Goal: Transaction & Acquisition: Purchase product/service

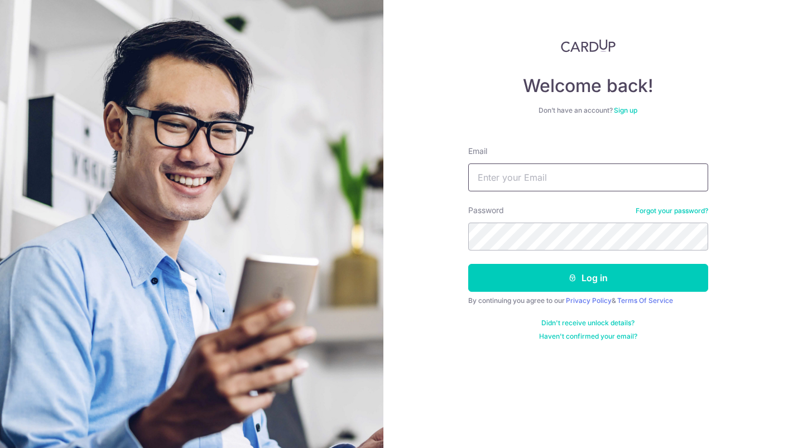
click at [549, 176] on input "Email" at bounding box center [588, 177] width 240 height 28
type input "wu.peiyun@gmail.com.sg"
click at [468, 264] on button "Log in" at bounding box center [588, 278] width 240 height 28
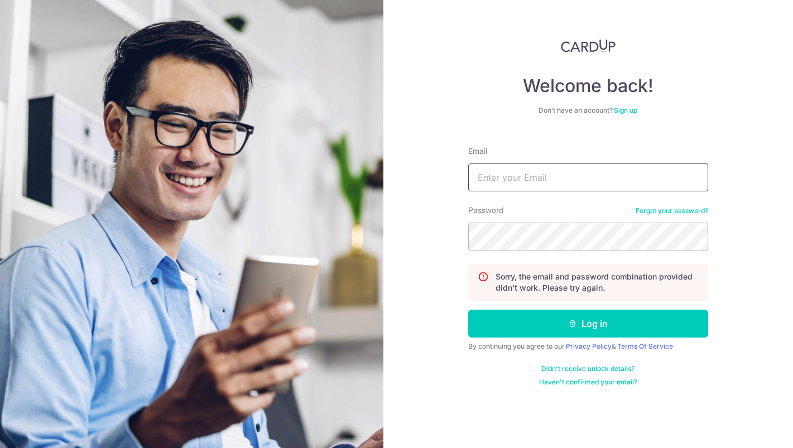
click at [566, 175] on input "Email" at bounding box center [588, 177] width 240 height 28
type input "[EMAIL_ADDRESS][DOMAIN_NAME]"
click at [468, 310] on button "Log in" at bounding box center [588, 324] width 240 height 28
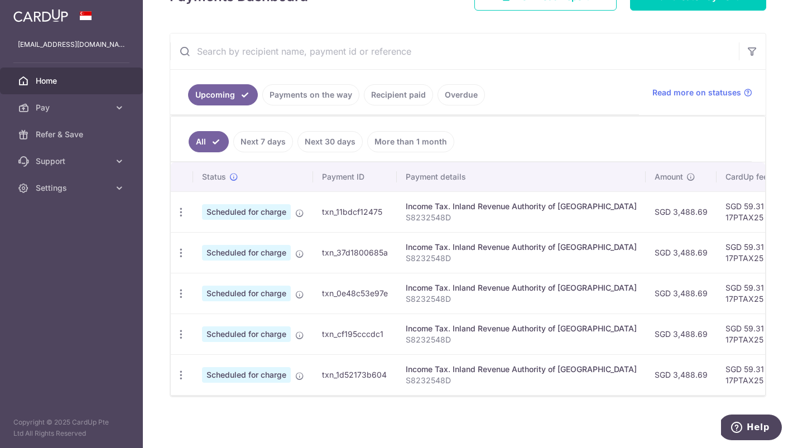
scroll to position [184, 0]
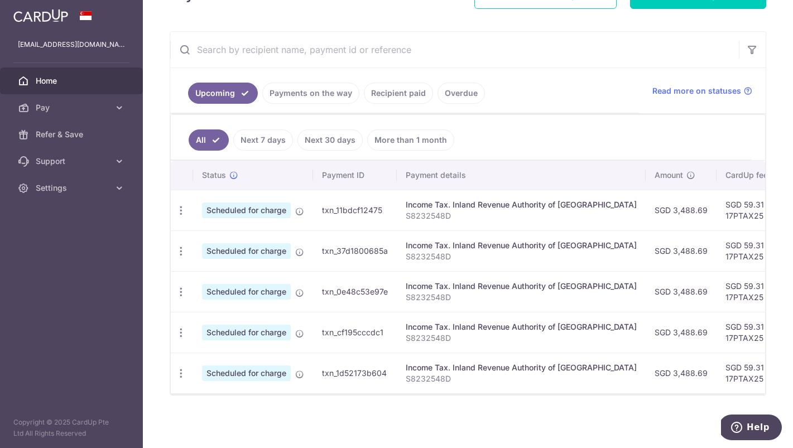
click at [411, 97] on link "Recipient paid" at bounding box center [398, 93] width 69 height 21
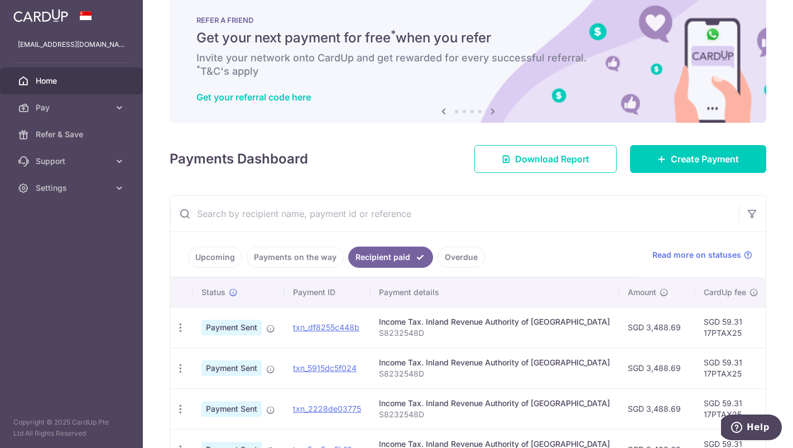
scroll to position [0, 0]
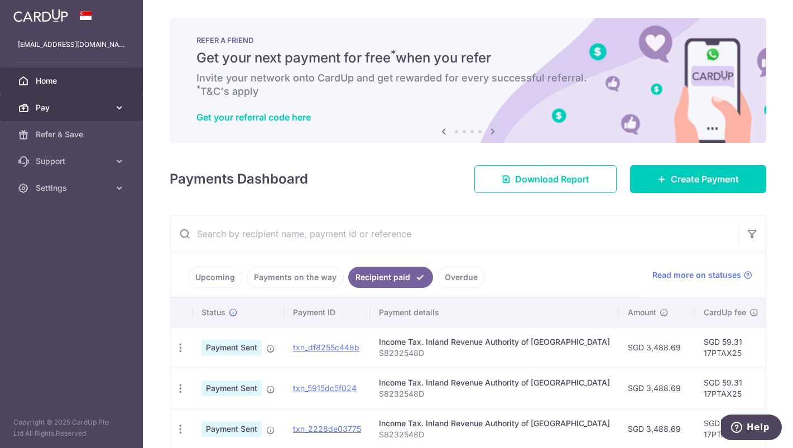
click at [89, 113] on span "Pay" at bounding box center [73, 107] width 74 height 11
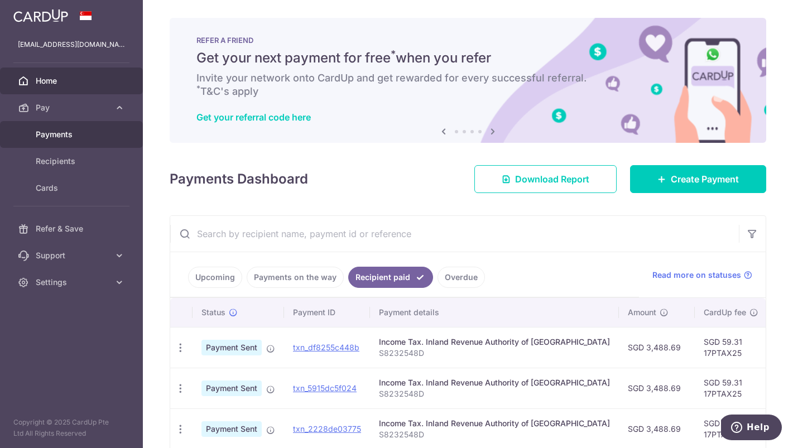
click at [81, 132] on span "Payments" at bounding box center [73, 134] width 74 height 11
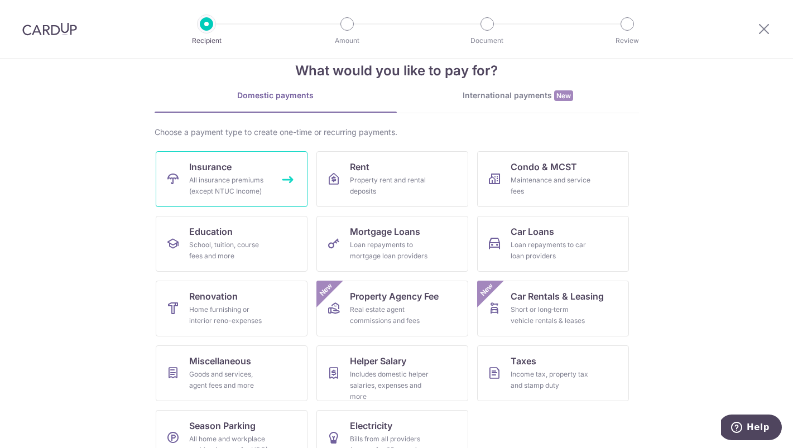
scroll to position [27, 0]
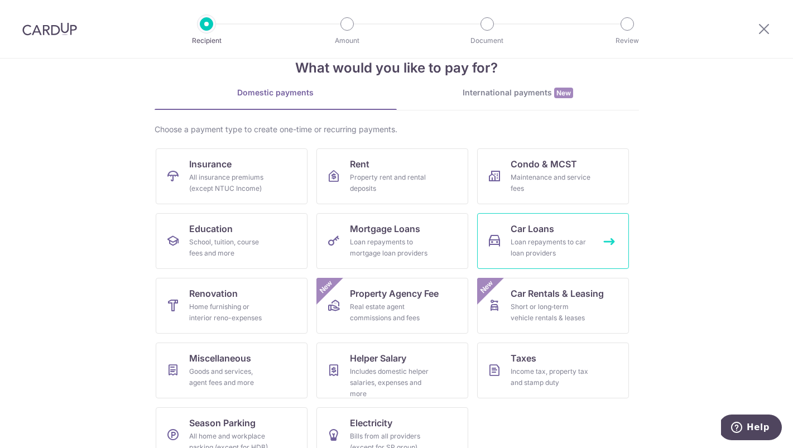
click at [543, 239] on div "Loan repayments to car loan providers" at bounding box center [550, 248] width 80 height 22
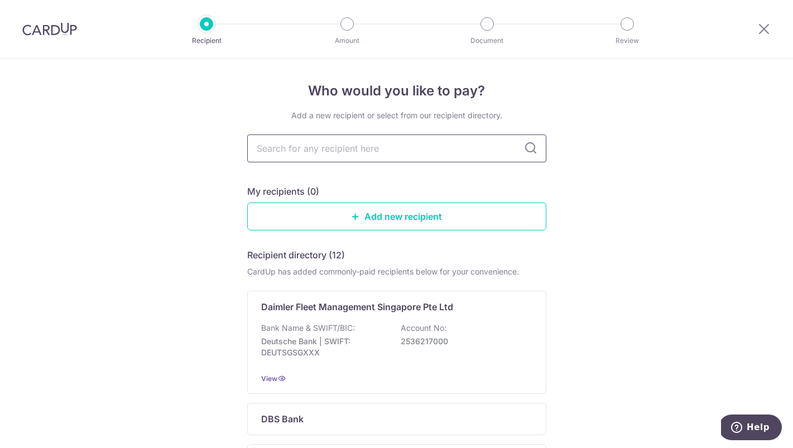
click at [520, 147] on input "text" at bounding box center [396, 148] width 299 height 28
click at [486, 151] on input "text" at bounding box center [396, 148] width 299 height 28
click at [532, 152] on icon at bounding box center [530, 148] width 13 height 13
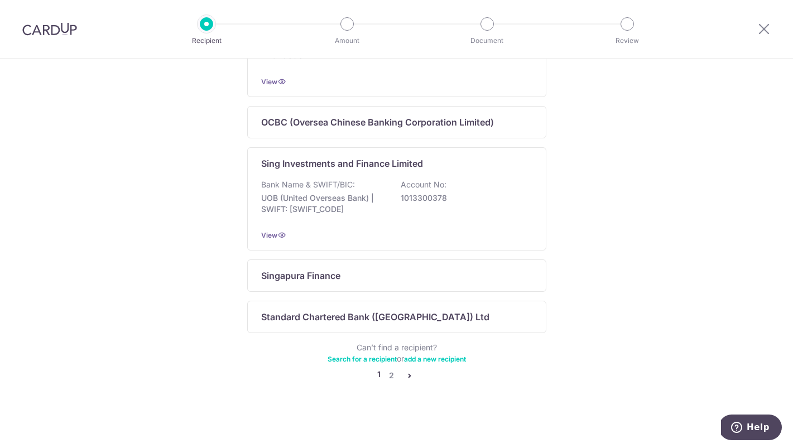
scroll to position [716, 0]
click at [393, 375] on link "2" at bounding box center [391, 375] width 13 height 13
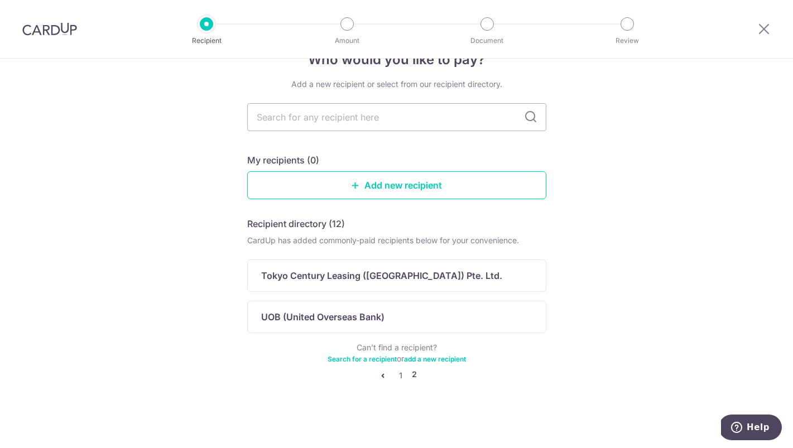
scroll to position [31, 0]
click at [422, 270] on p "Tokyo Century Leasing (Singapore) Pte. Ltd." at bounding box center [381, 275] width 241 height 13
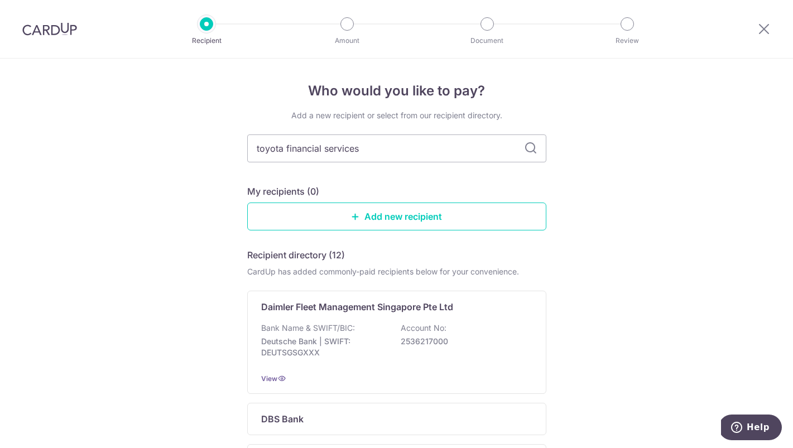
type input "toyota financial services"
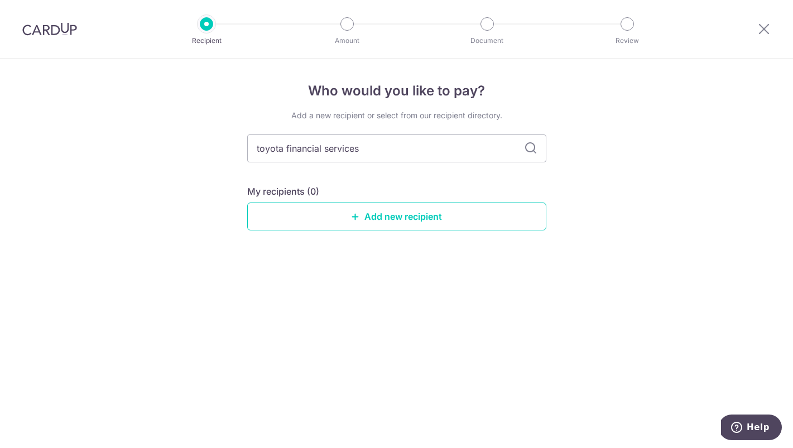
type input "toyota financial services"
click at [531, 148] on icon at bounding box center [530, 148] width 13 height 13
click at [450, 151] on input "toyota financial services" at bounding box center [396, 148] width 299 height 28
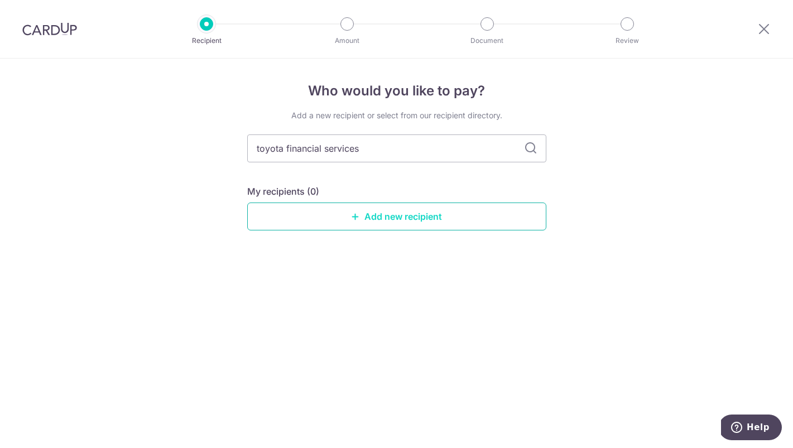
click at [402, 215] on link "Add new recipient" at bounding box center [396, 216] width 299 height 28
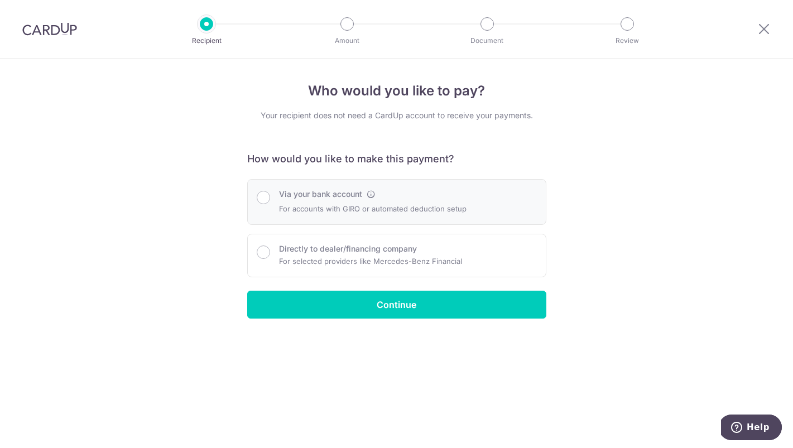
click at [341, 209] on p "For accounts with GIRO or automated deduction setup" at bounding box center [372, 208] width 187 height 13
radio input "true"
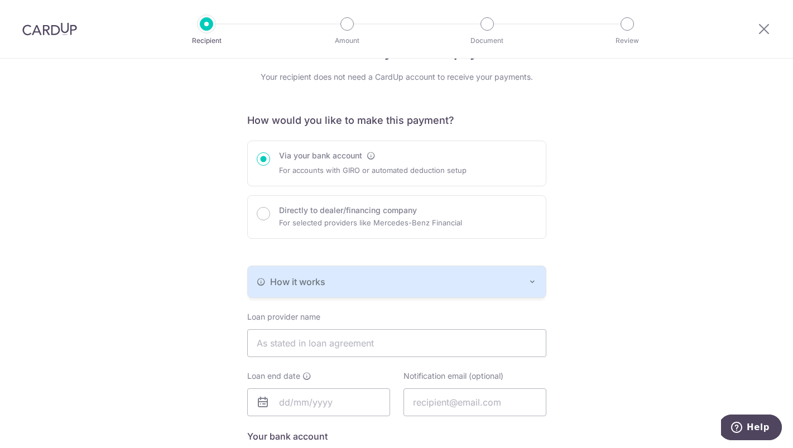
scroll to position [40, 0]
click at [365, 282] on div "How it works" at bounding box center [397, 280] width 280 height 13
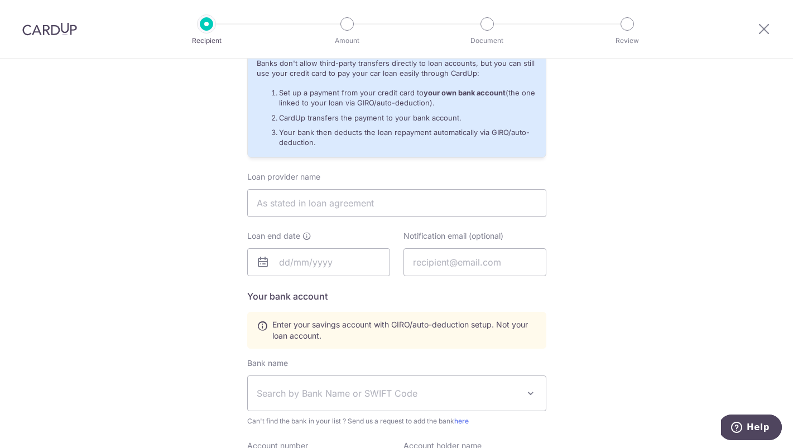
scroll to position [282, 0]
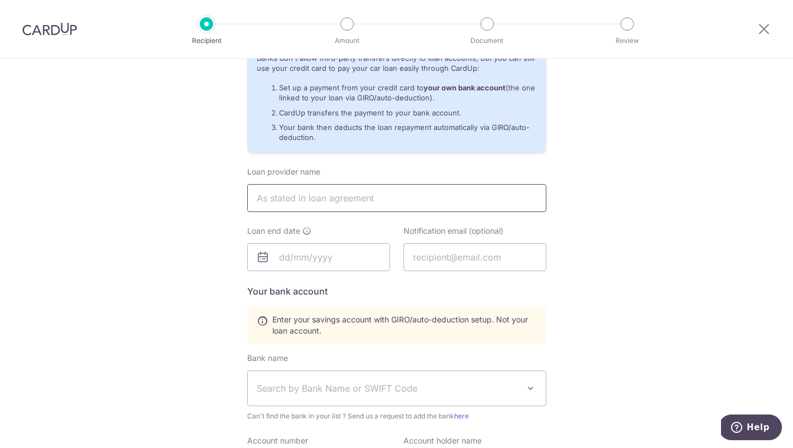
click at [379, 202] on input "text" at bounding box center [396, 198] width 299 height 28
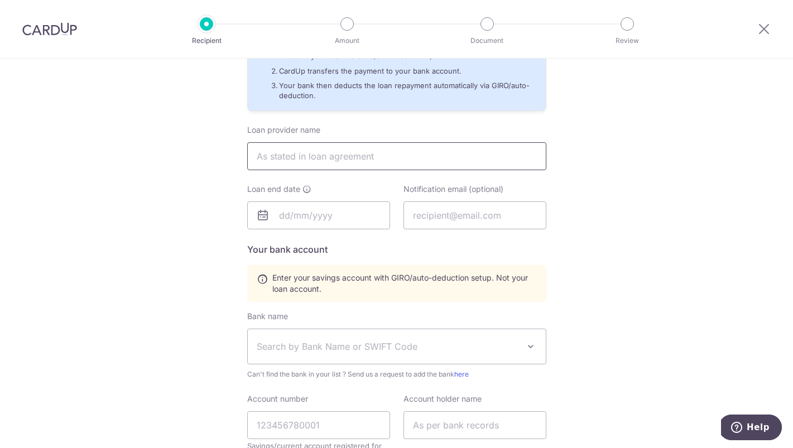
scroll to position [327, 0]
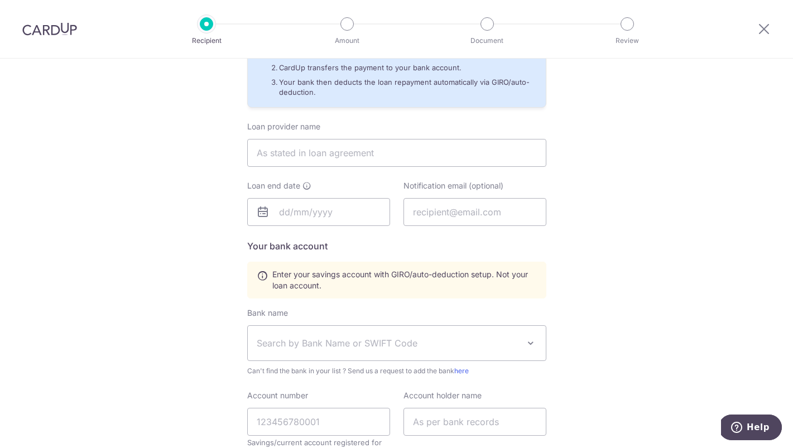
click at [363, 336] on span "Search by Bank Name or SWIFT Code" at bounding box center [388, 342] width 262 height 13
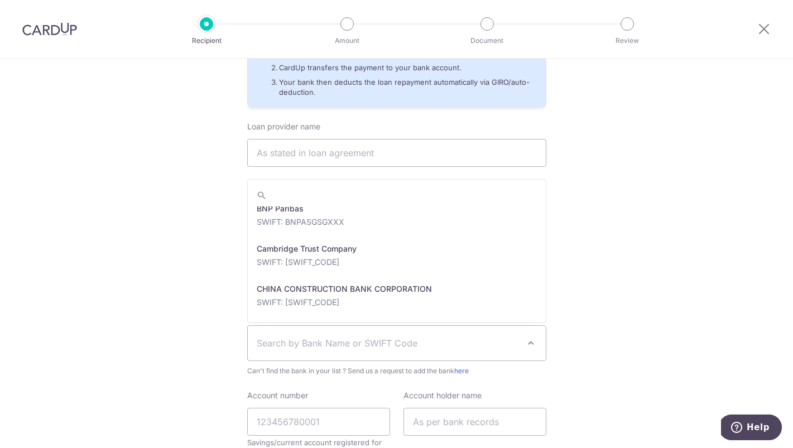
scroll to position [424, 0]
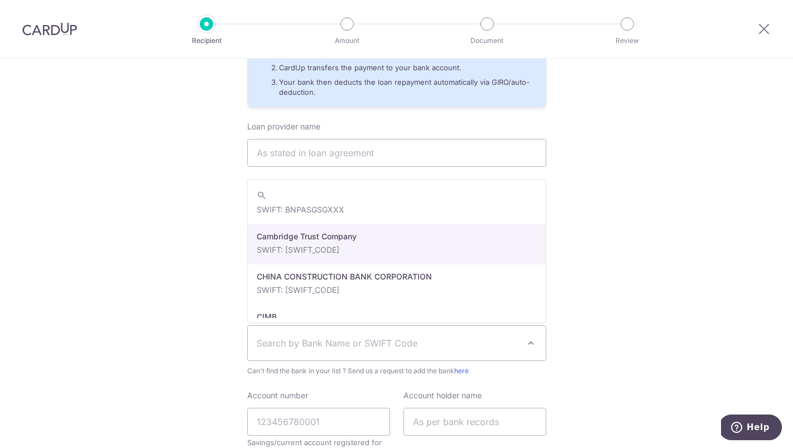
click at [595, 250] on div "Who would you like to pay? Your recipient does not need a CardUp account to rec…" at bounding box center [396, 168] width 793 height 875
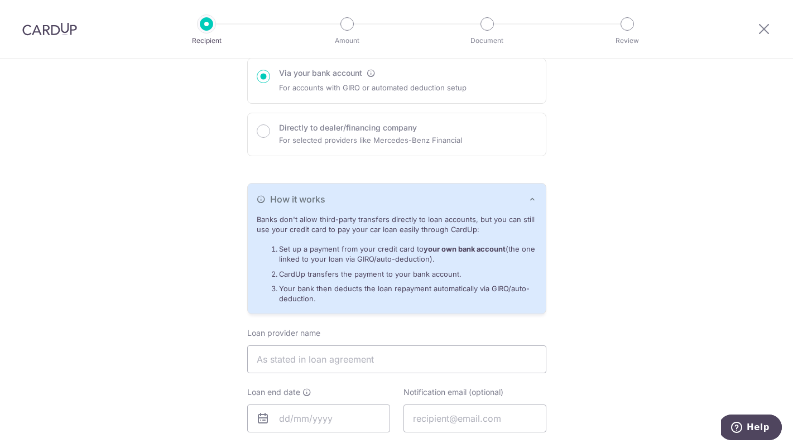
scroll to position [0, 0]
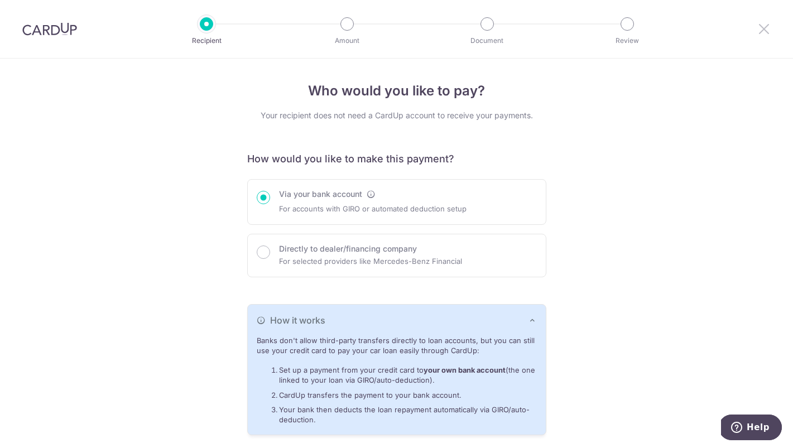
click at [763, 23] on icon at bounding box center [763, 29] width 13 height 14
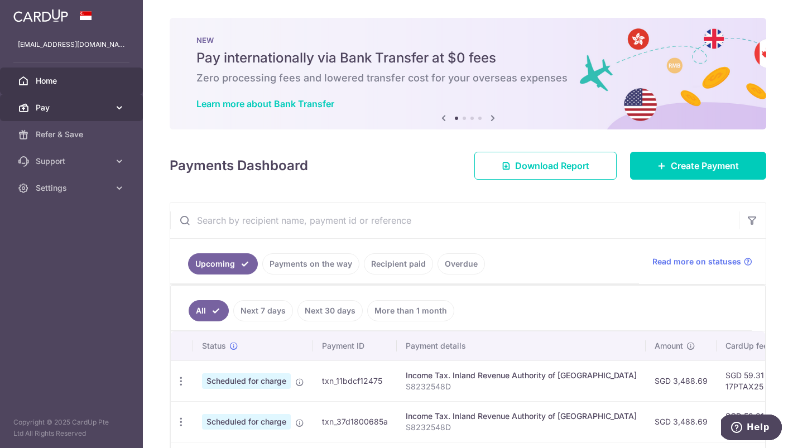
click at [97, 105] on span "Pay" at bounding box center [73, 107] width 74 height 11
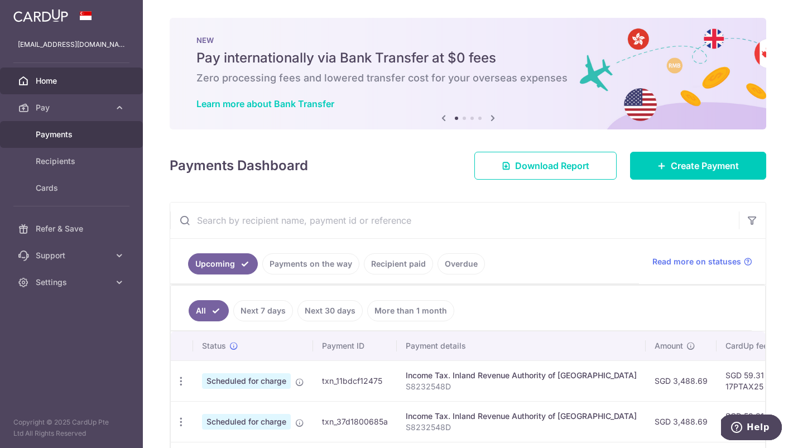
click at [86, 129] on span "Payments" at bounding box center [73, 134] width 74 height 11
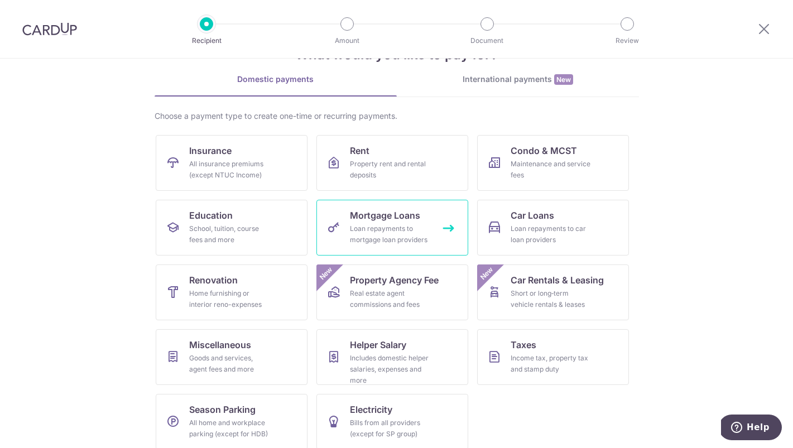
scroll to position [51, 0]
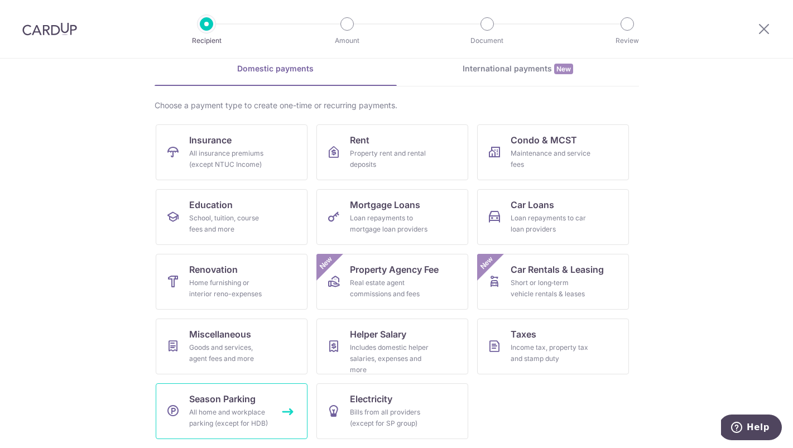
click at [243, 393] on span "Season Parking" at bounding box center [222, 398] width 66 height 13
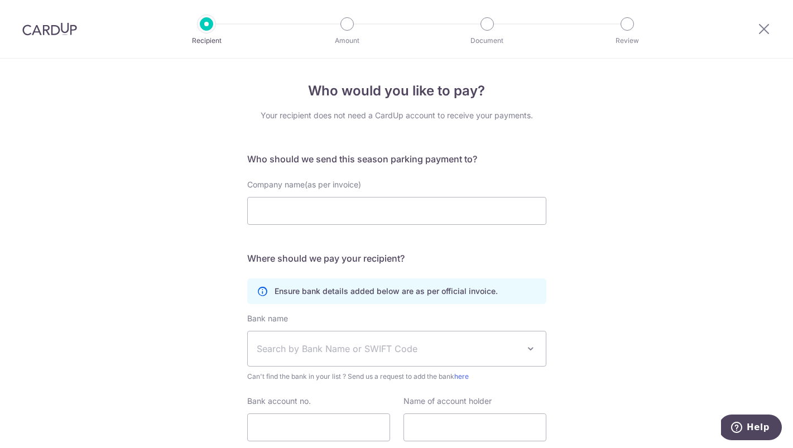
scroll to position [83, 0]
